Goal: Task Accomplishment & Management: Manage account settings

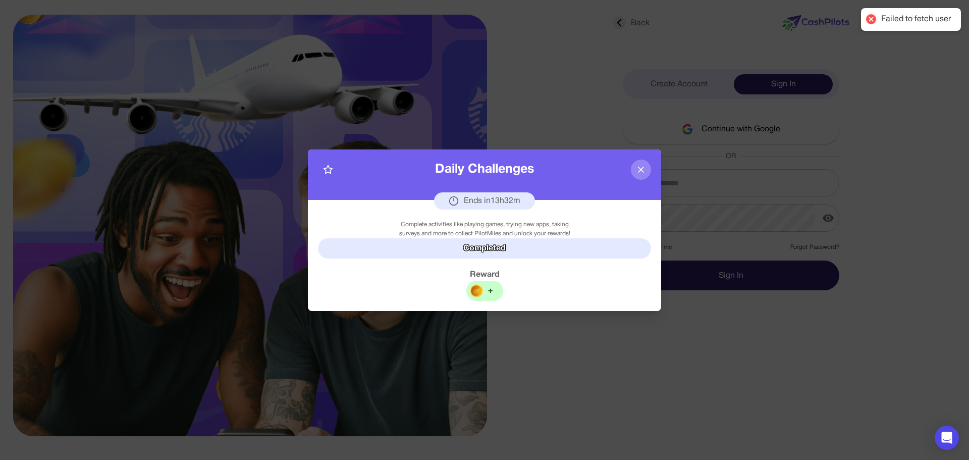
type input "**********"
click at [642, 167] on icon at bounding box center [641, 169] width 10 height 10
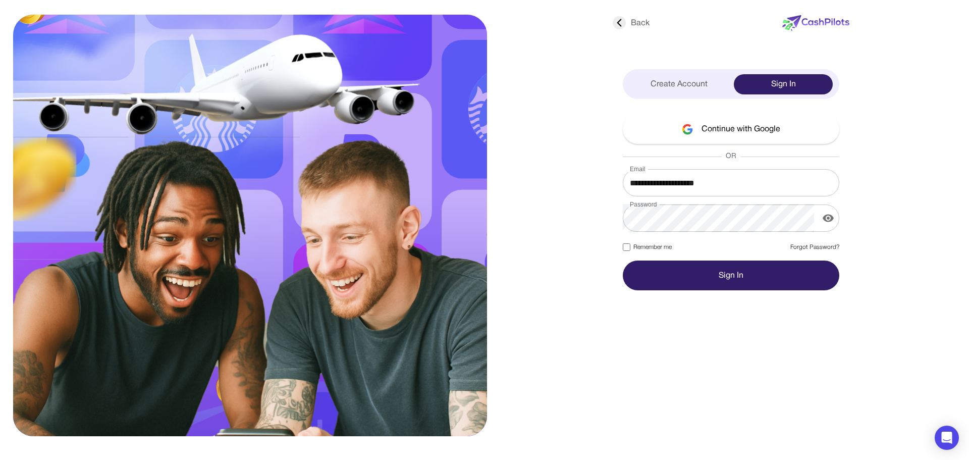
click at [701, 267] on button "Sign In" at bounding box center [731, 275] width 216 height 30
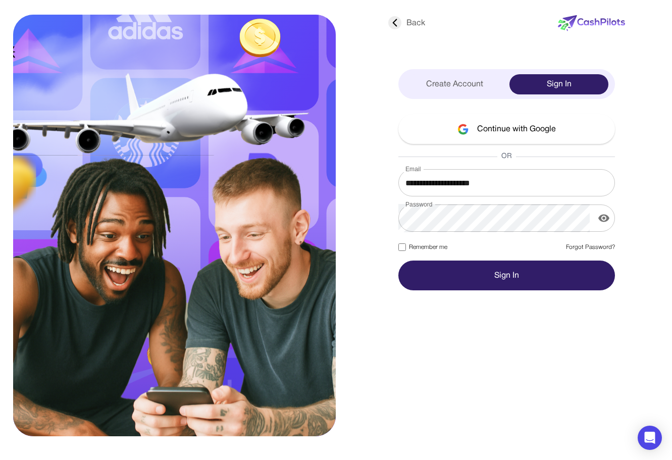
click at [539, 271] on button "Sign In" at bounding box center [506, 275] width 216 height 30
click at [477, 278] on button "Sign In" at bounding box center [506, 275] width 216 height 30
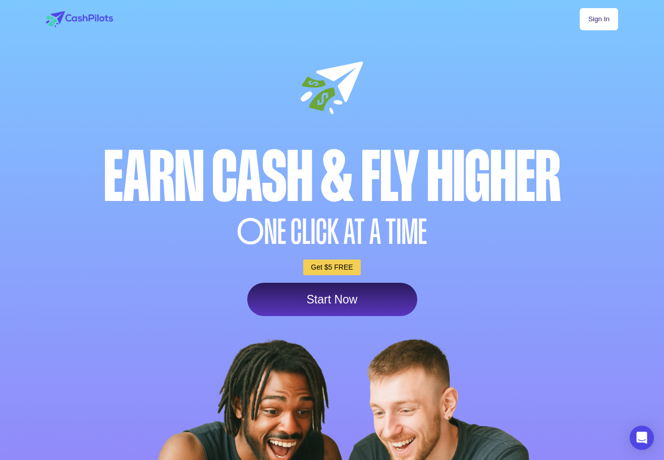
click at [601, 25] on link "Sign In" at bounding box center [599, 19] width 38 height 22
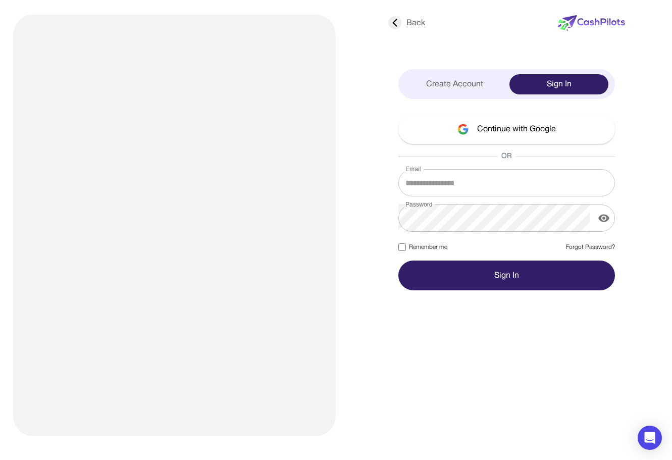
type input "**********"
click at [511, 273] on button "Sign In" at bounding box center [506, 275] width 216 height 30
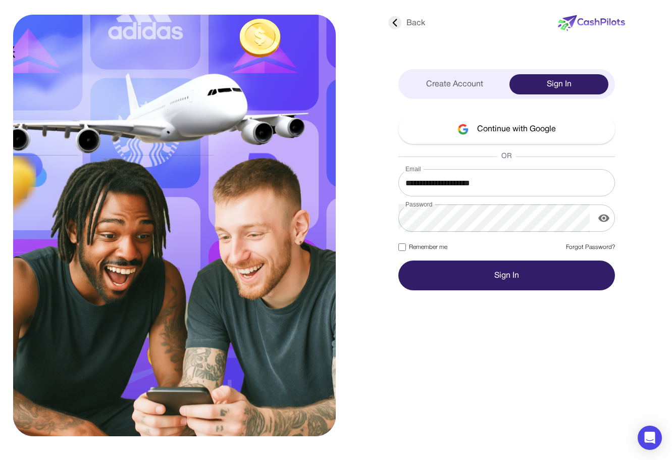
click at [544, 282] on button "Sign In" at bounding box center [506, 275] width 216 height 30
click at [512, 282] on button "Sign In" at bounding box center [506, 275] width 216 height 30
click at [534, 273] on button "Sign In" at bounding box center [506, 275] width 216 height 30
click at [517, 270] on button "Sign In" at bounding box center [506, 275] width 216 height 30
